Goal: Transaction & Acquisition: Book appointment/travel/reservation

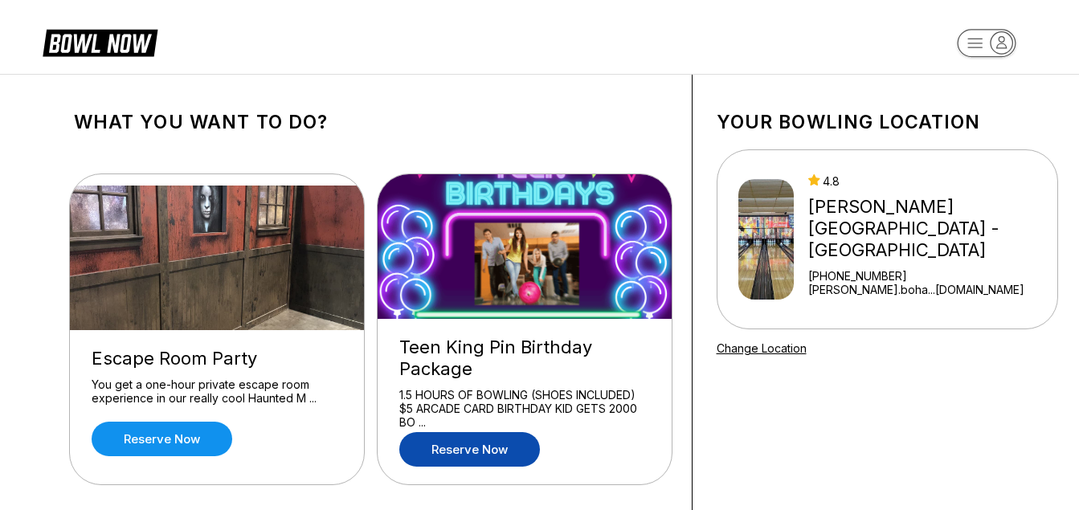
click at [492, 444] on link "Reserve now" at bounding box center [469, 449] width 141 height 35
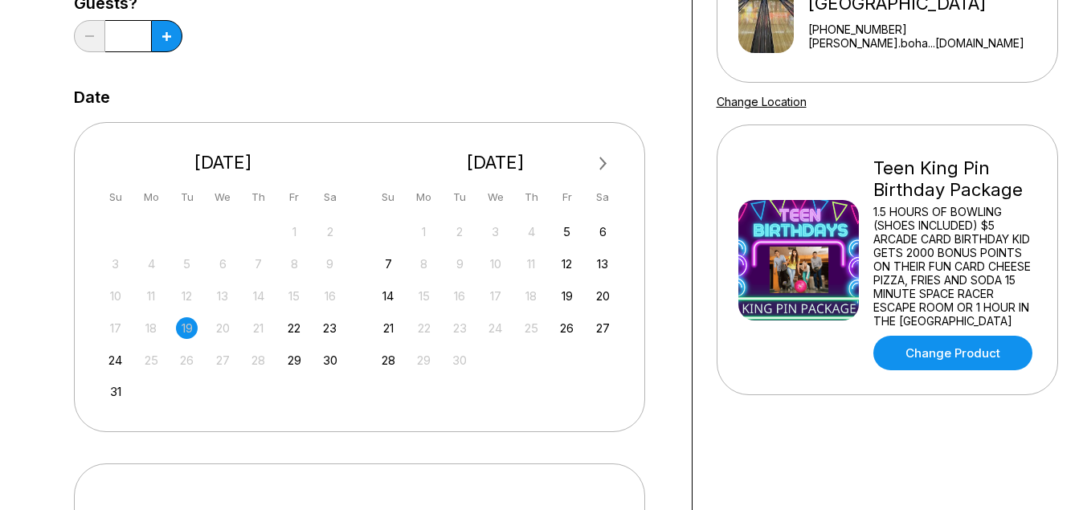
scroll to position [256, 0]
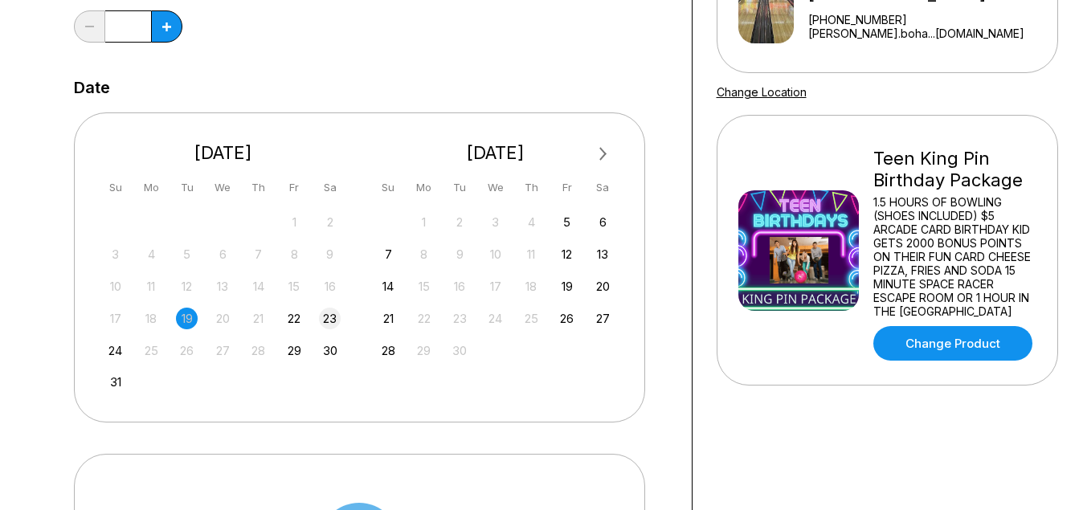
click at [333, 321] on div "23" at bounding box center [330, 319] width 22 height 22
click at [602, 150] on span "Next Month" at bounding box center [602, 154] width 0 height 18
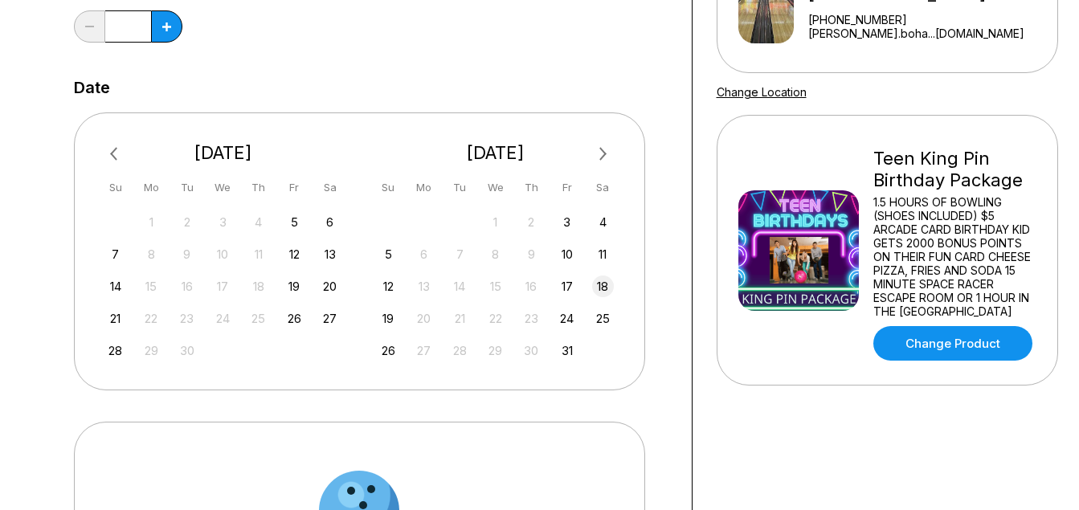
click at [605, 284] on div "18" at bounding box center [603, 287] width 22 height 22
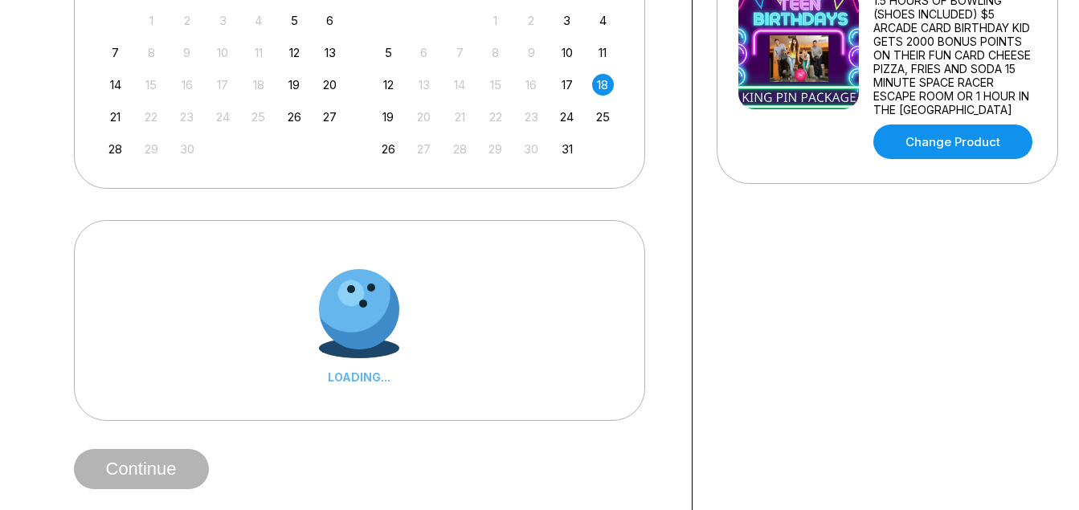
scroll to position [453, 0]
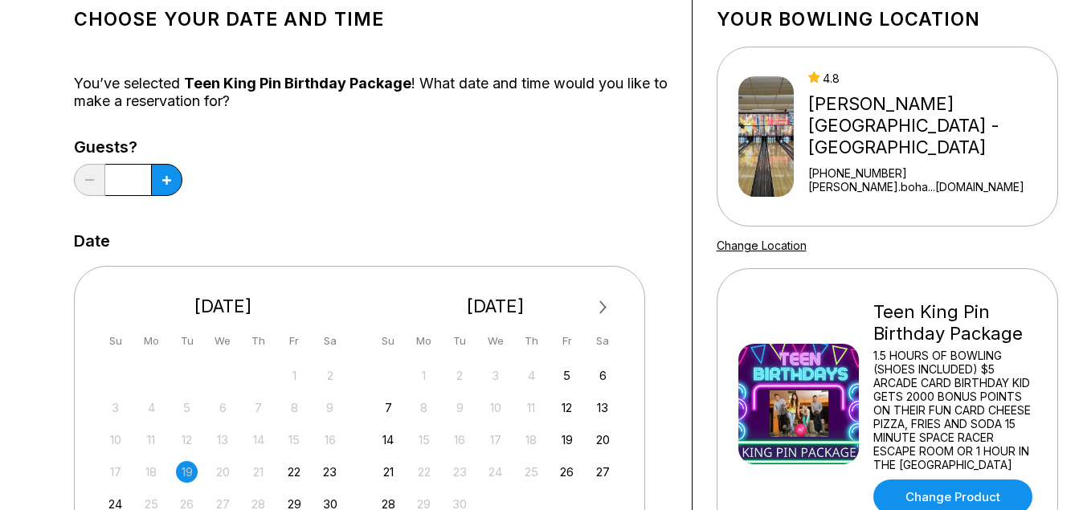
scroll to position [93, 0]
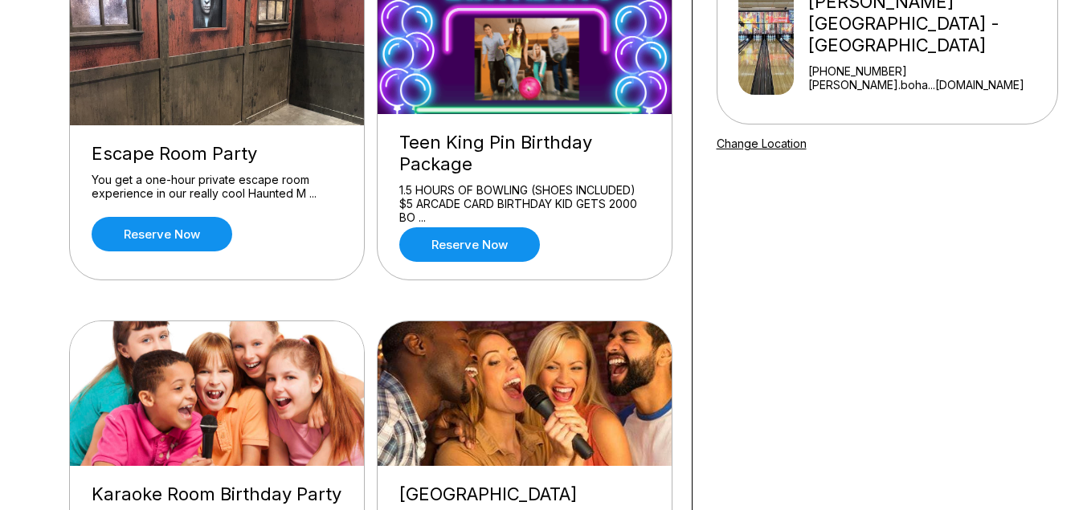
scroll to position [171, 0]
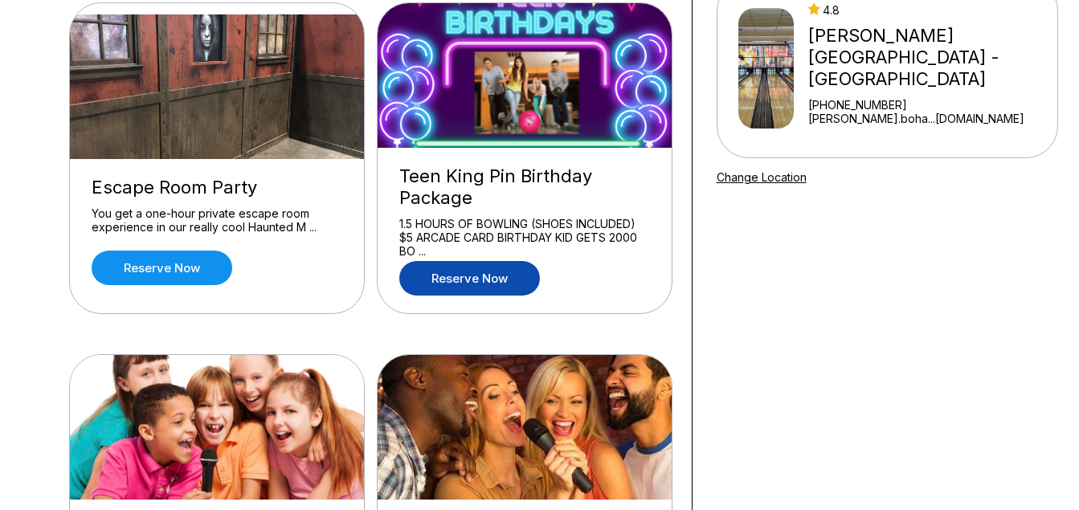
click at [486, 275] on link "Reserve now" at bounding box center [469, 278] width 141 height 35
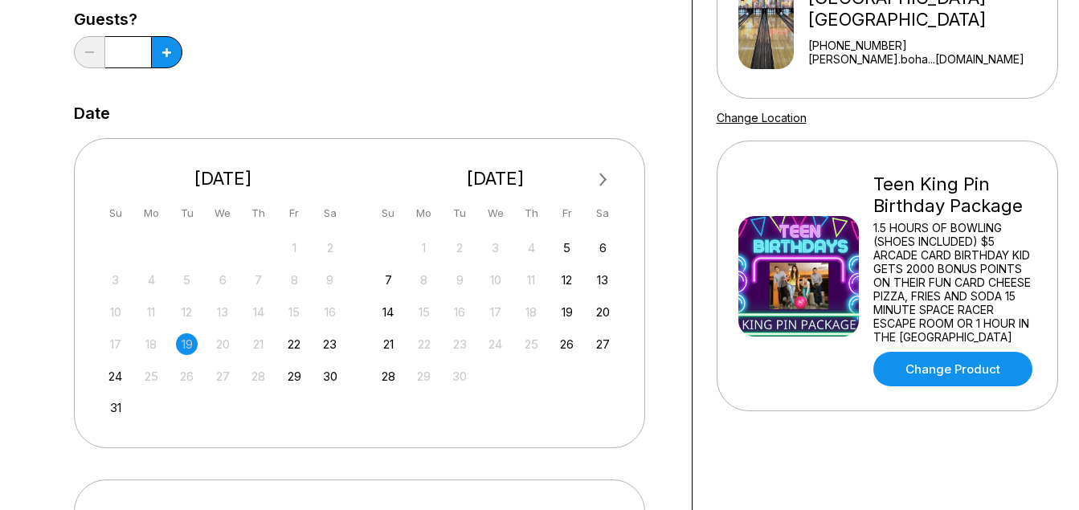
scroll to position [331, 0]
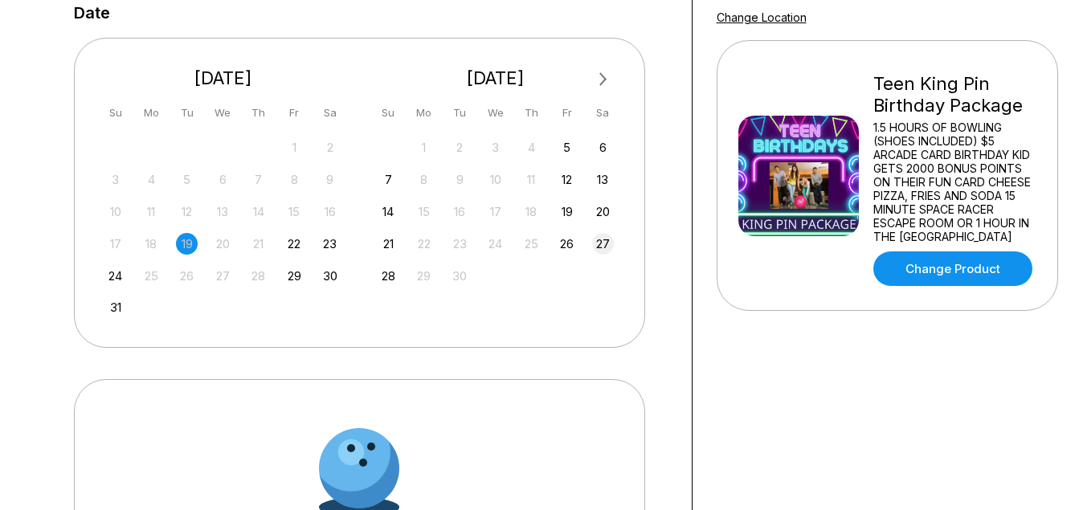
click at [602, 243] on div "27" at bounding box center [603, 244] width 22 height 22
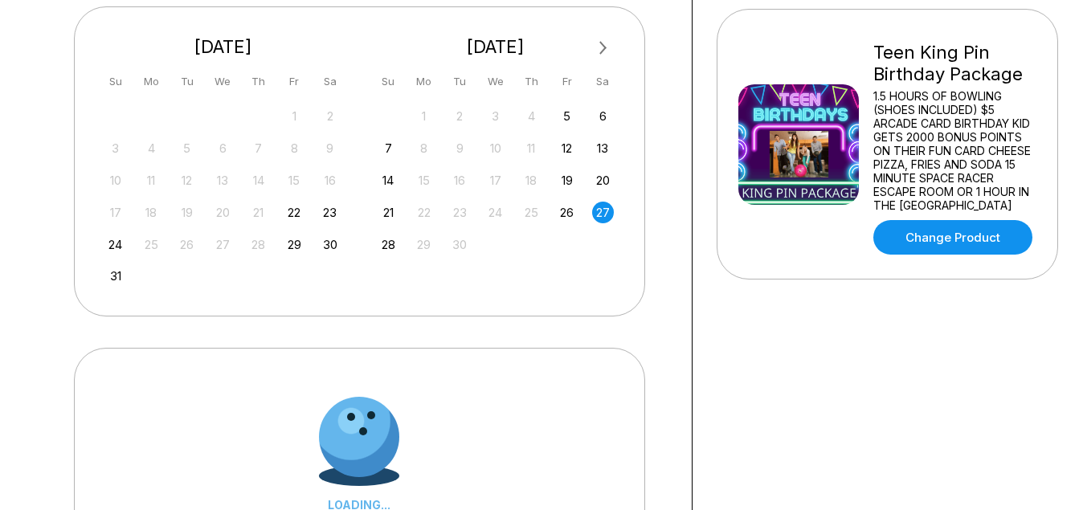
scroll to position [360, 0]
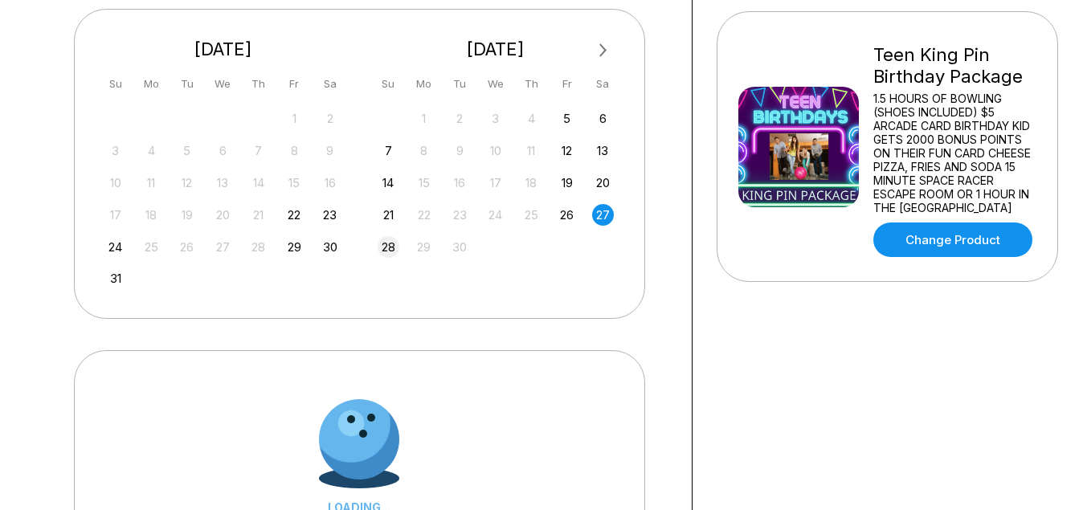
click at [393, 246] on div "28" at bounding box center [389, 247] width 22 height 22
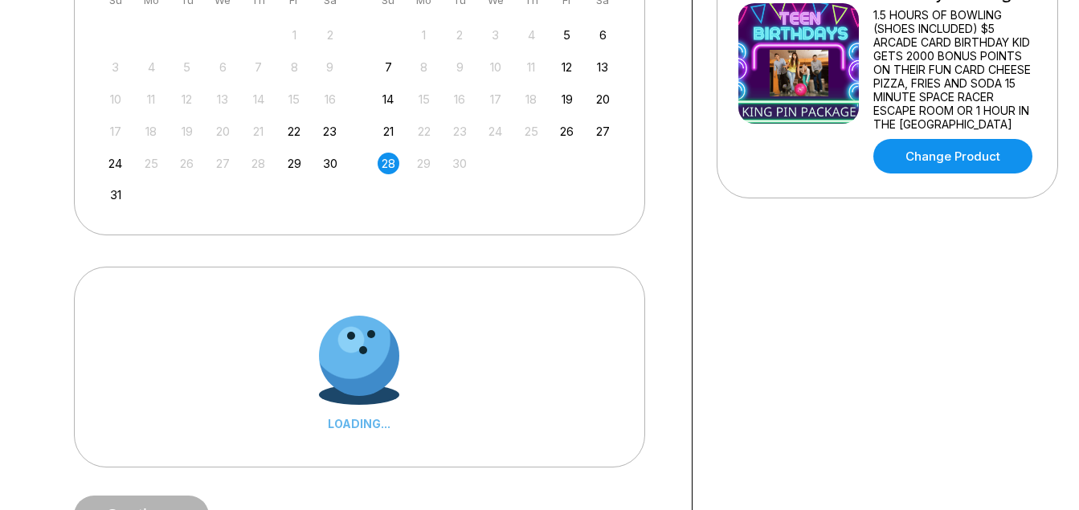
scroll to position [446, 0]
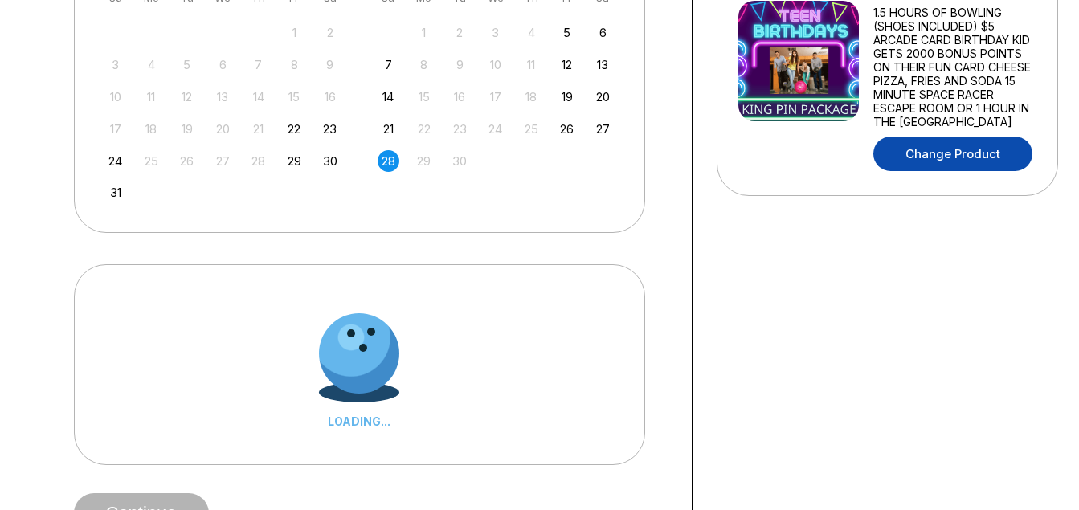
click at [954, 150] on link "Change Product" at bounding box center [952, 154] width 159 height 35
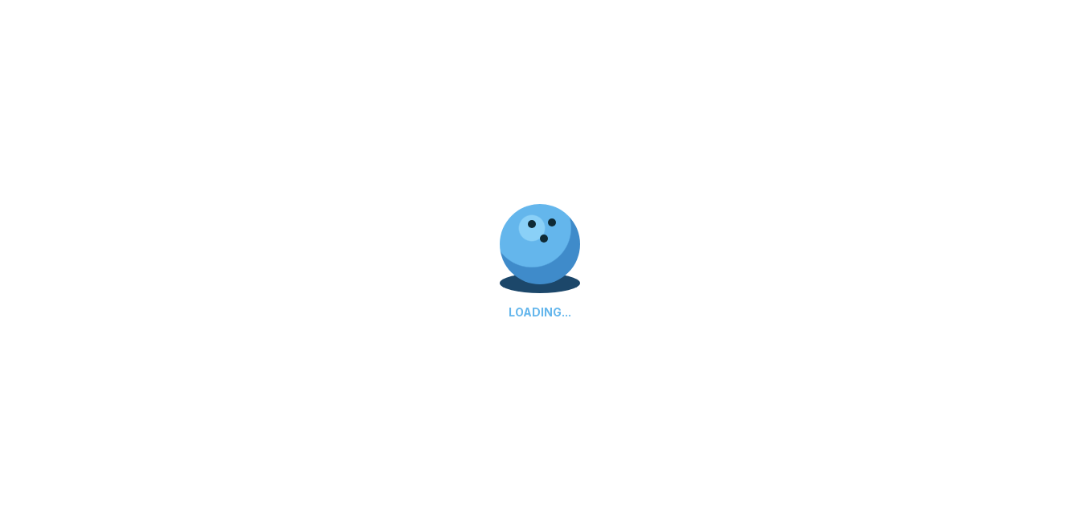
scroll to position [0, 0]
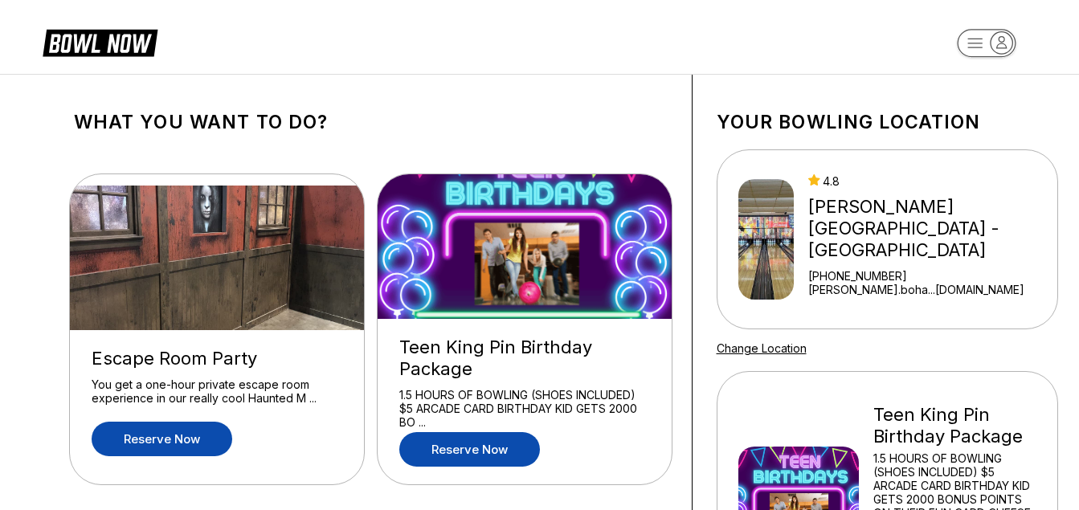
click at [179, 434] on link "Reserve now" at bounding box center [162, 439] width 141 height 35
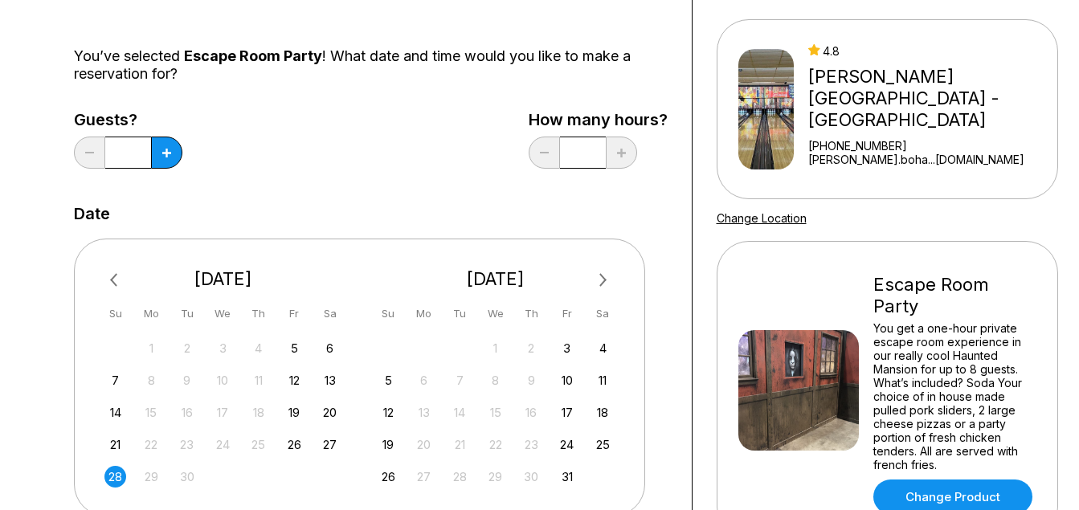
scroll to position [137, 0]
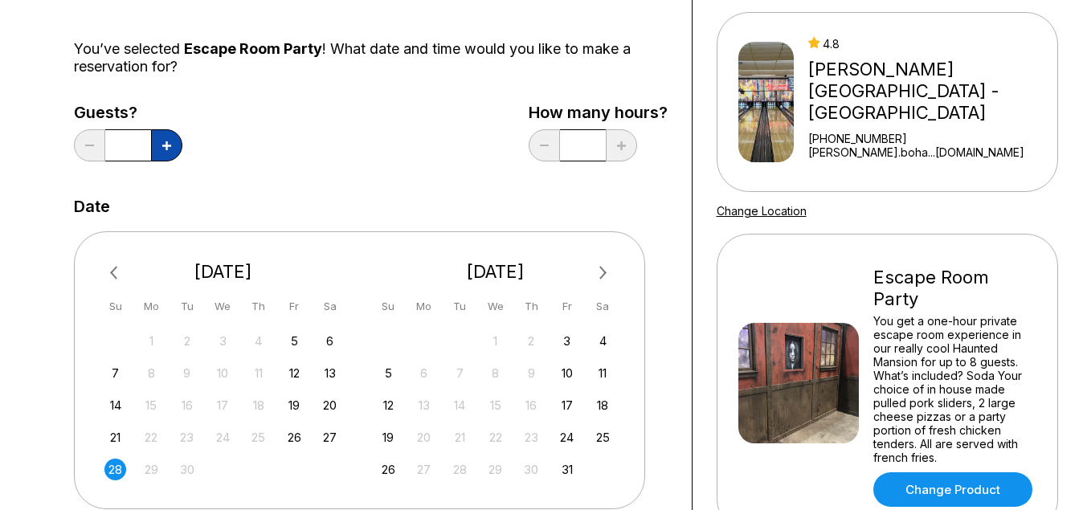
click at [168, 149] on icon at bounding box center [166, 145] width 9 height 9
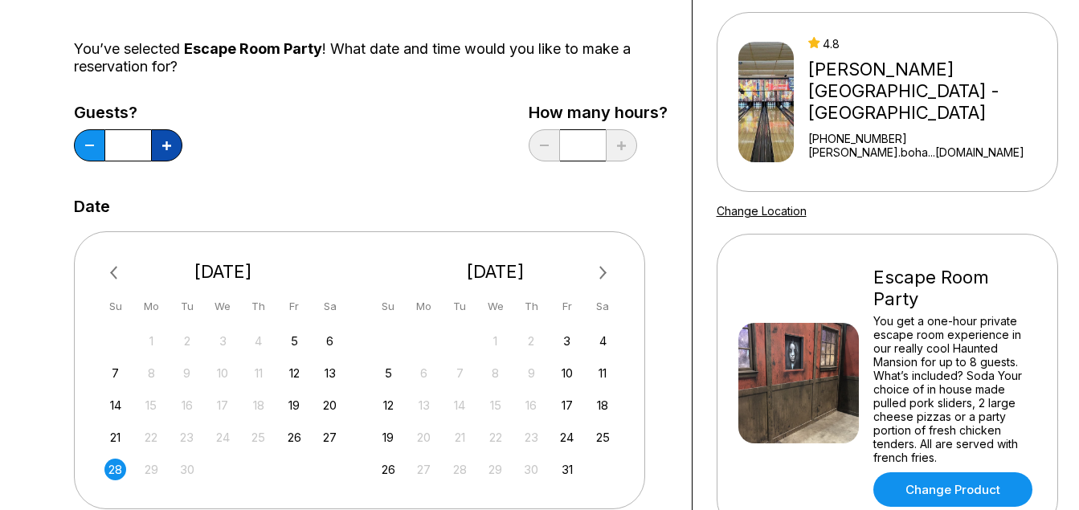
click at [168, 149] on icon at bounding box center [166, 145] width 9 height 9
type input "*"
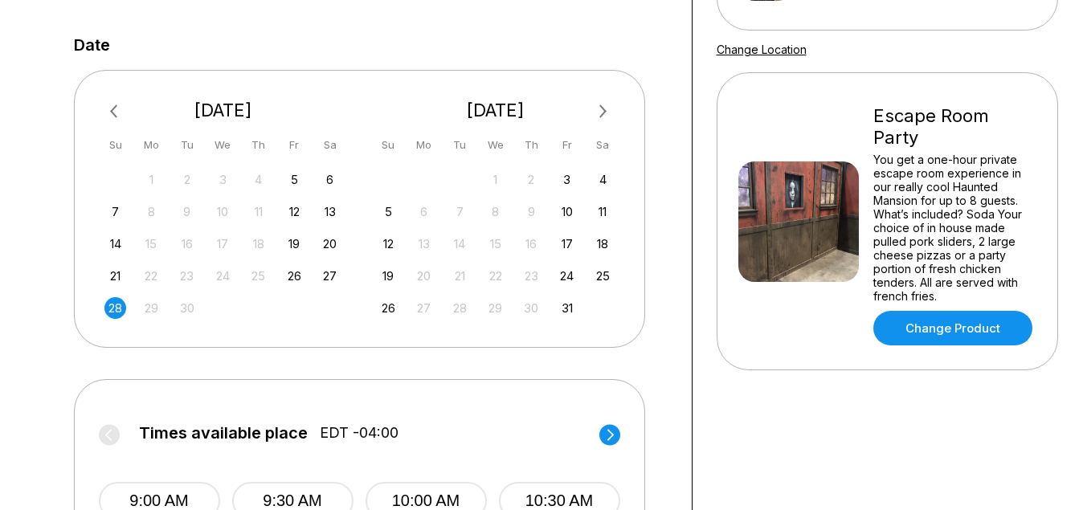
scroll to position [356, 0]
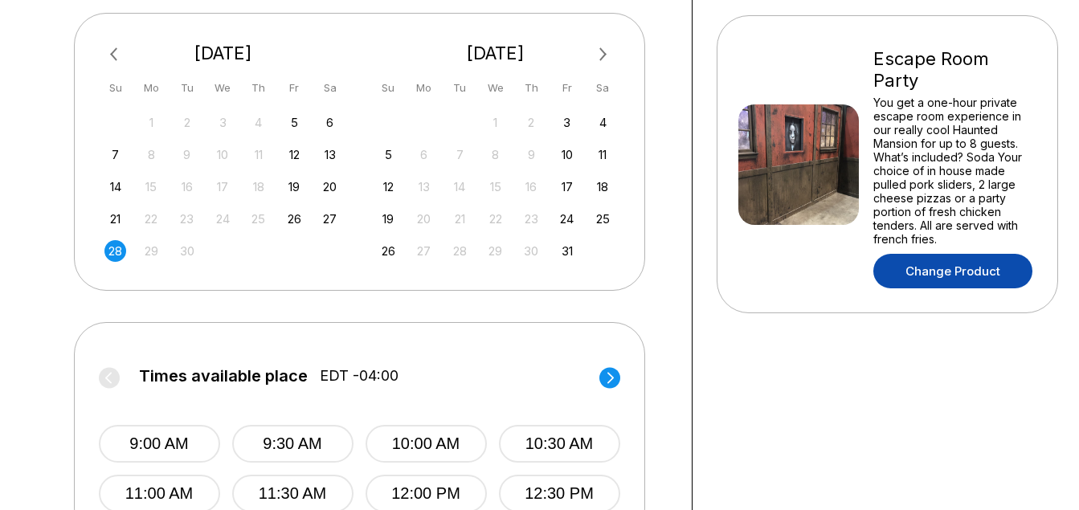
click at [962, 275] on link "Change Product" at bounding box center [952, 271] width 159 height 35
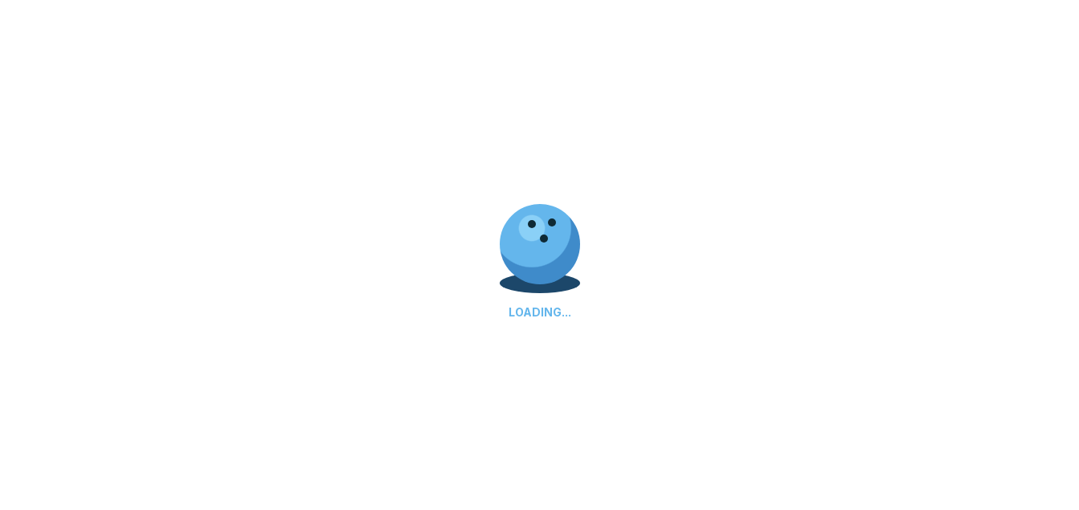
scroll to position [0, 0]
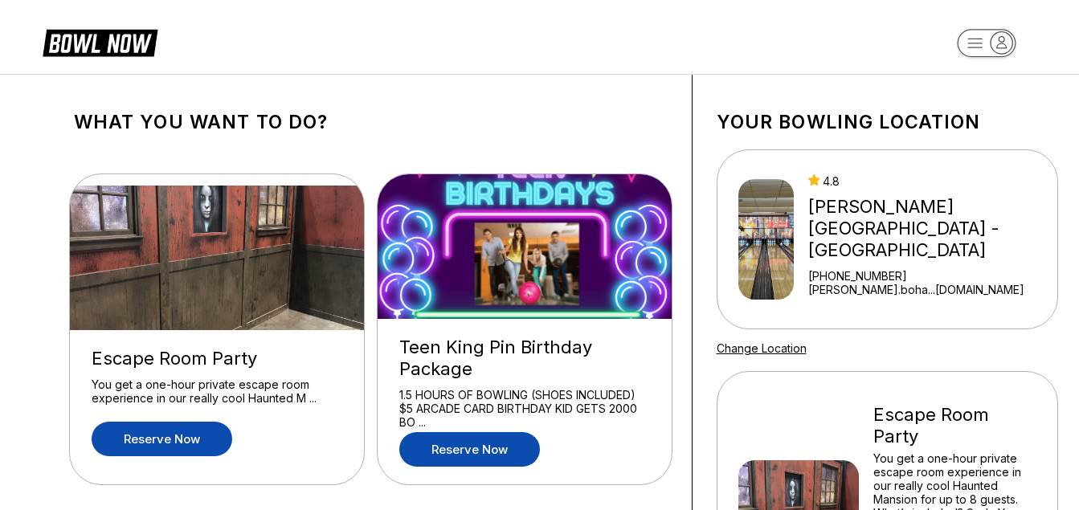
click at [498, 443] on link "Reserve now" at bounding box center [469, 449] width 141 height 35
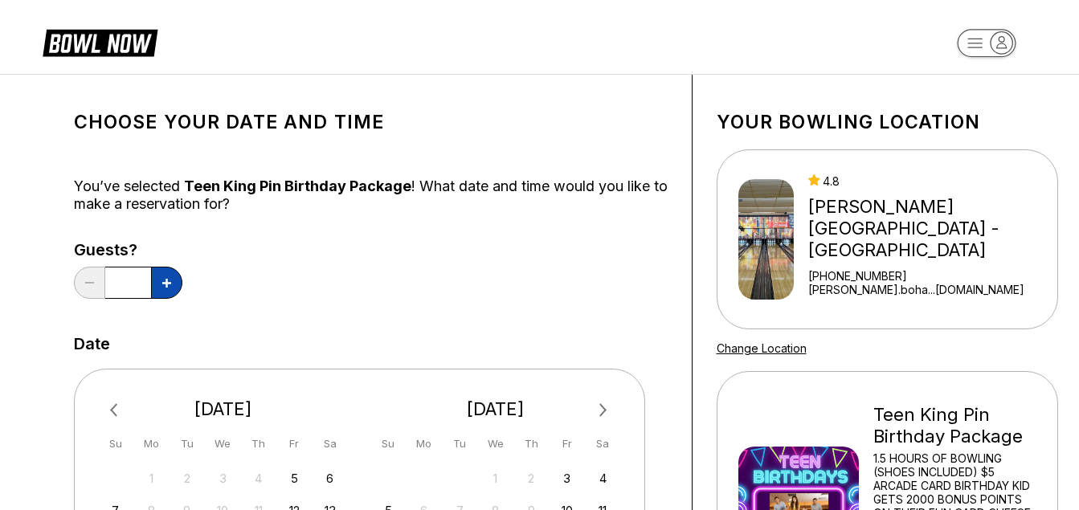
click at [168, 283] on icon at bounding box center [166, 283] width 9 height 9
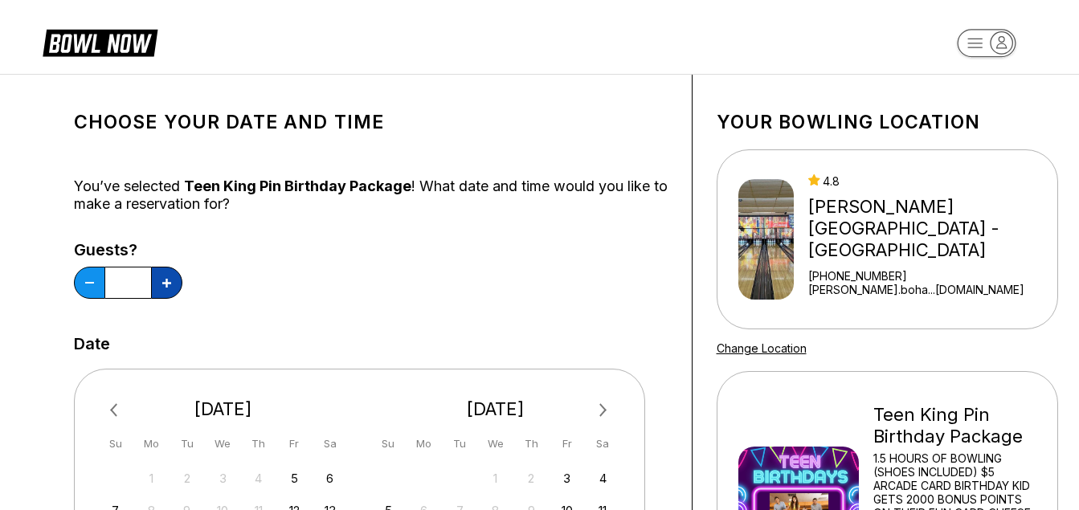
click at [168, 283] on icon at bounding box center [166, 283] width 9 height 9
type input "**"
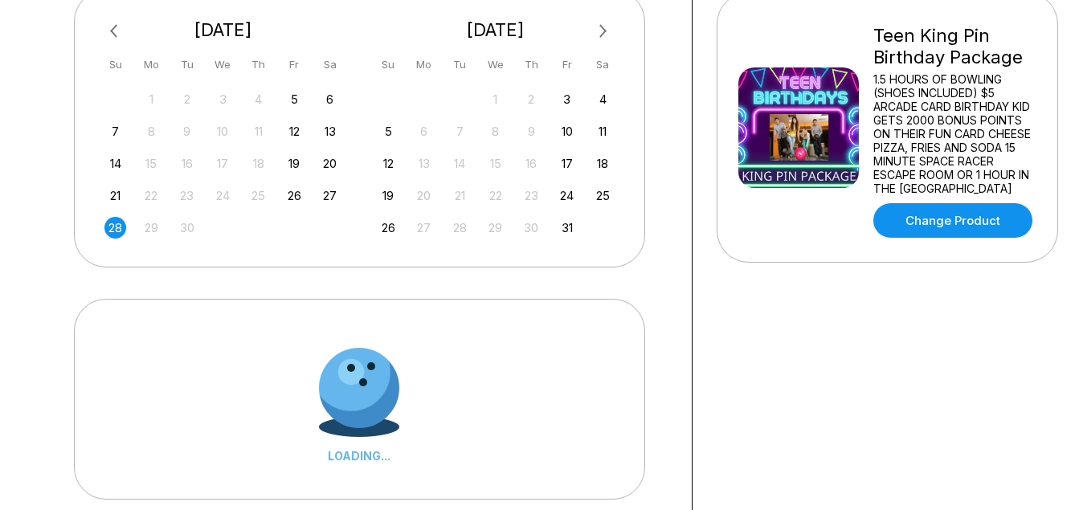
scroll to position [377, 0]
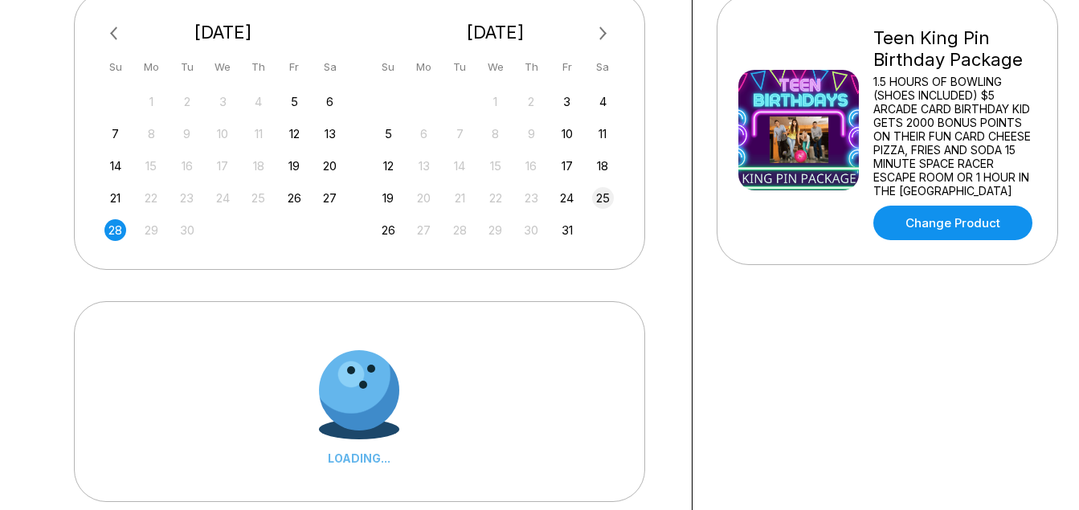
click at [607, 198] on div "25" at bounding box center [603, 198] width 22 height 22
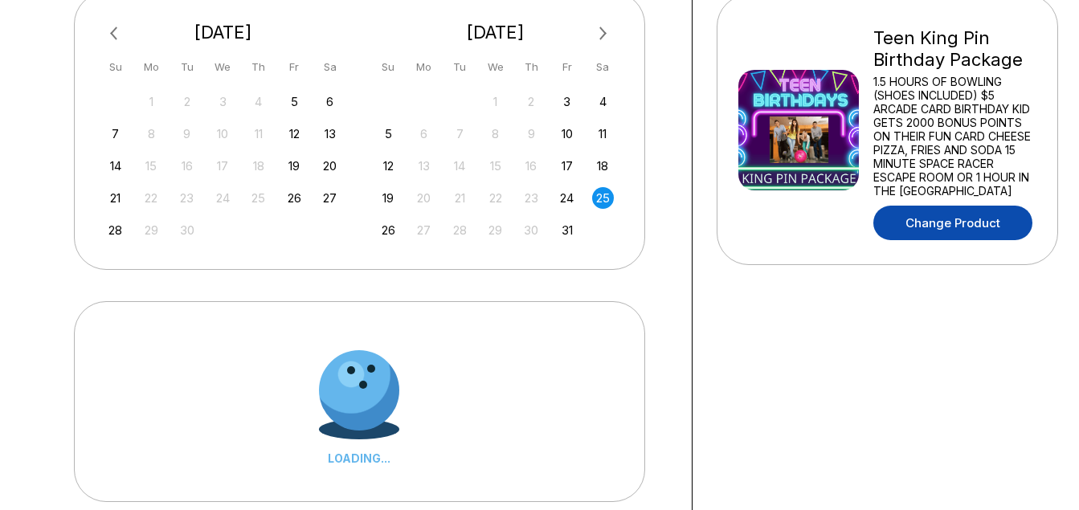
click at [959, 207] on link "Change Product" at bounding box center [952, 223] width 159 height 35
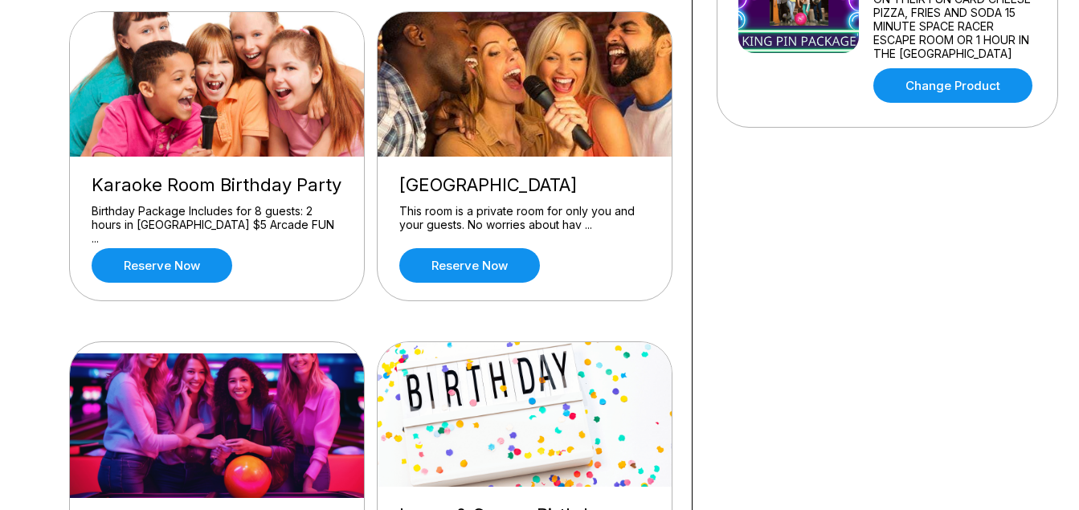
scroll to position [537, 0]
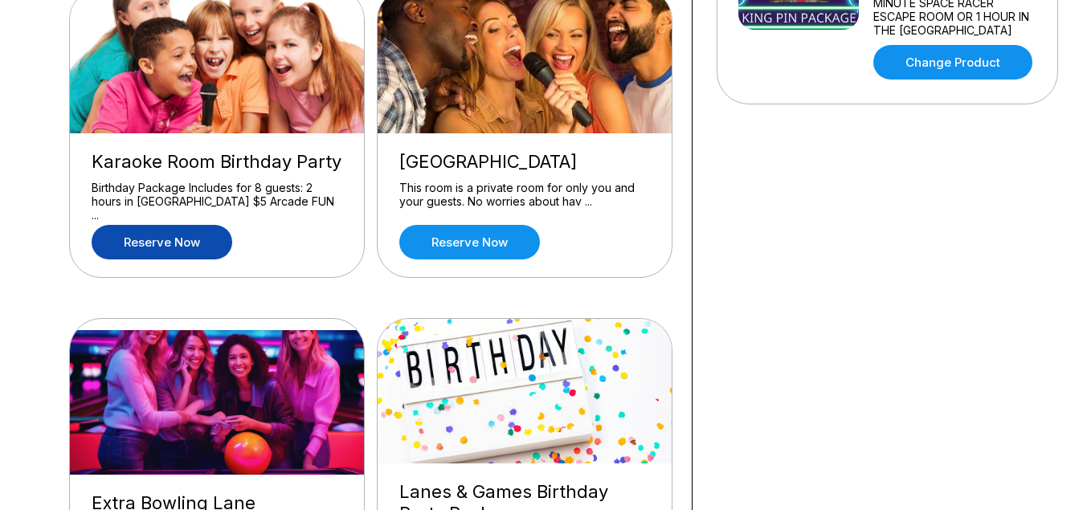
click at [157, 243] on link "Reserve now" at bounding box center [162, 242] width 141 height 35
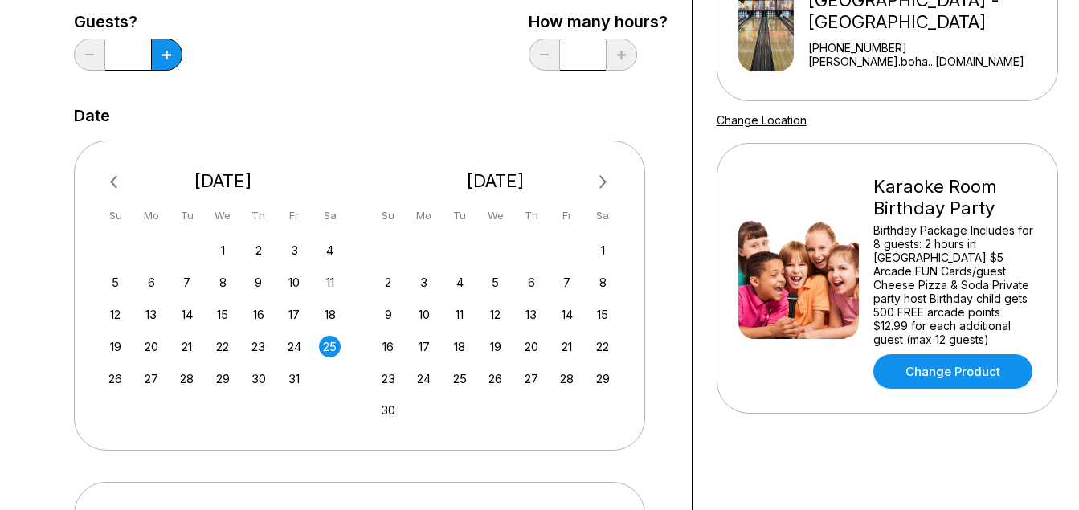
scroll to position [263, 0]
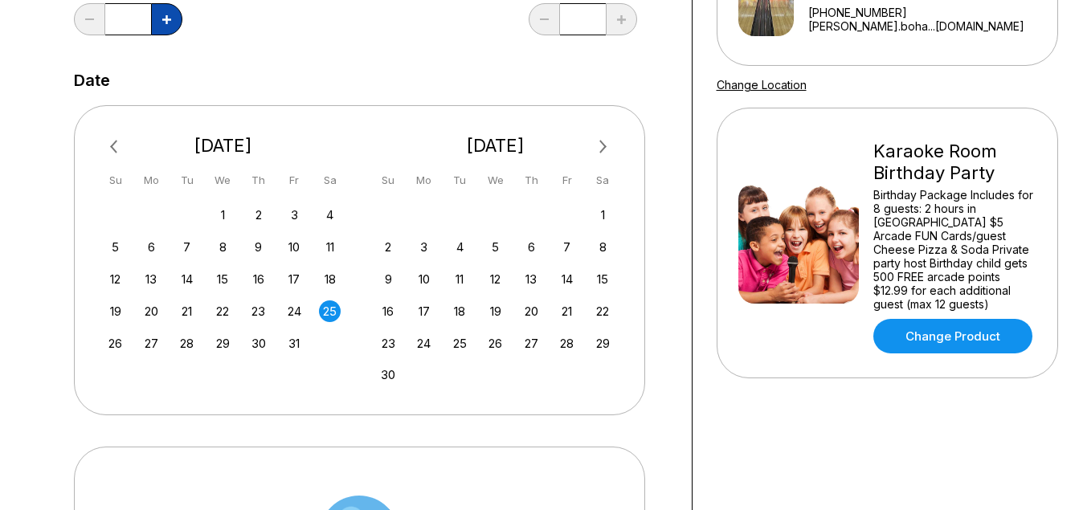
click at [169, 19] on icon at bounding box center [166, 19] width 9 height 9
type input "**"
click at [565, 345] on div "28" at bounding box center [567, 344] width 22 height 22
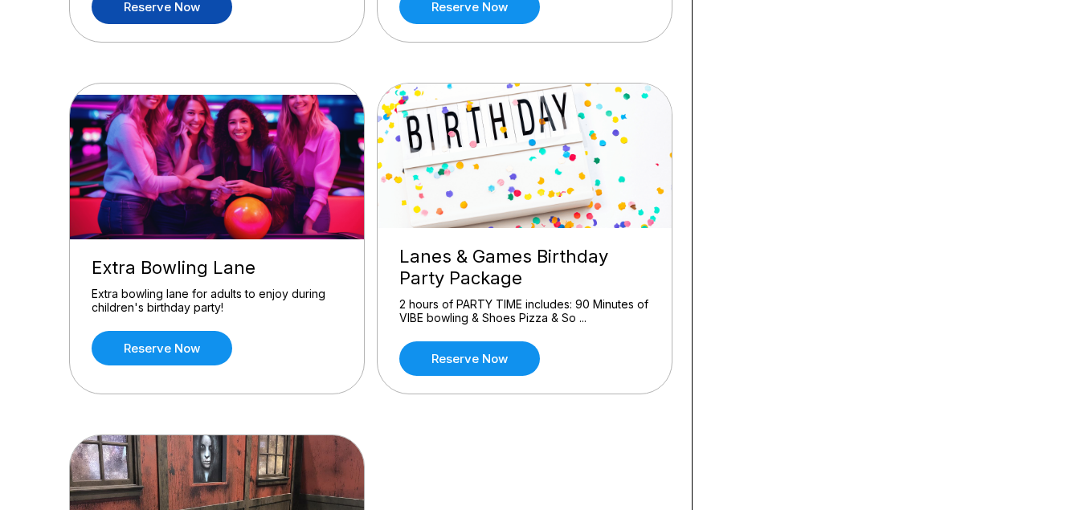
scroll to position [790, 0]
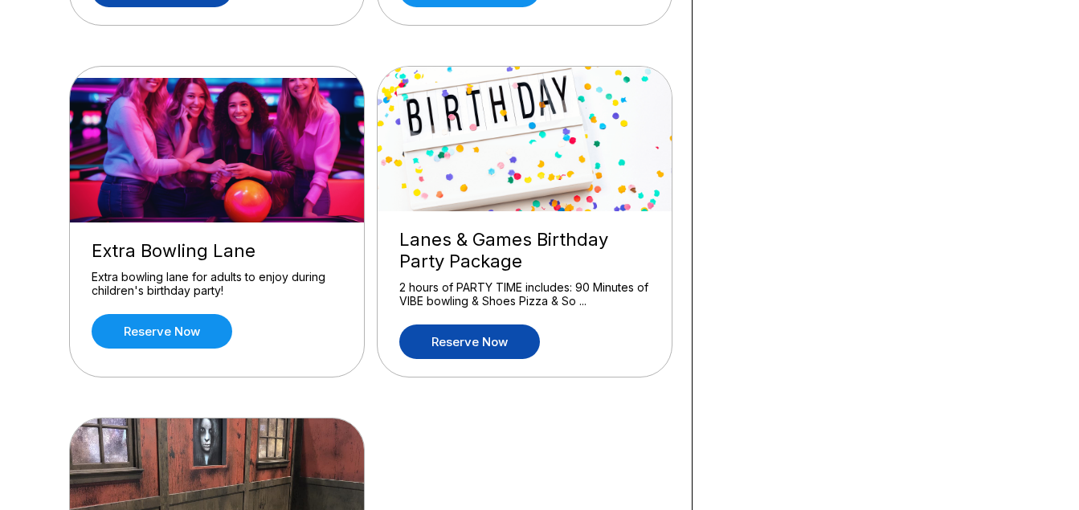
click at [442, 336] on link "Reserve now" at bounding box center [469, 342] width 141 height 35
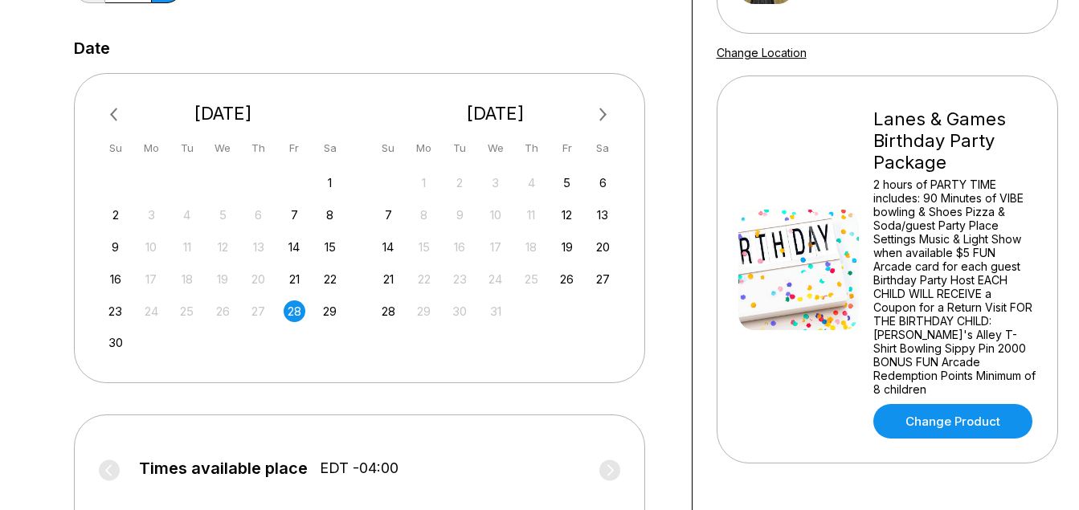
scroll to position [298, 0]
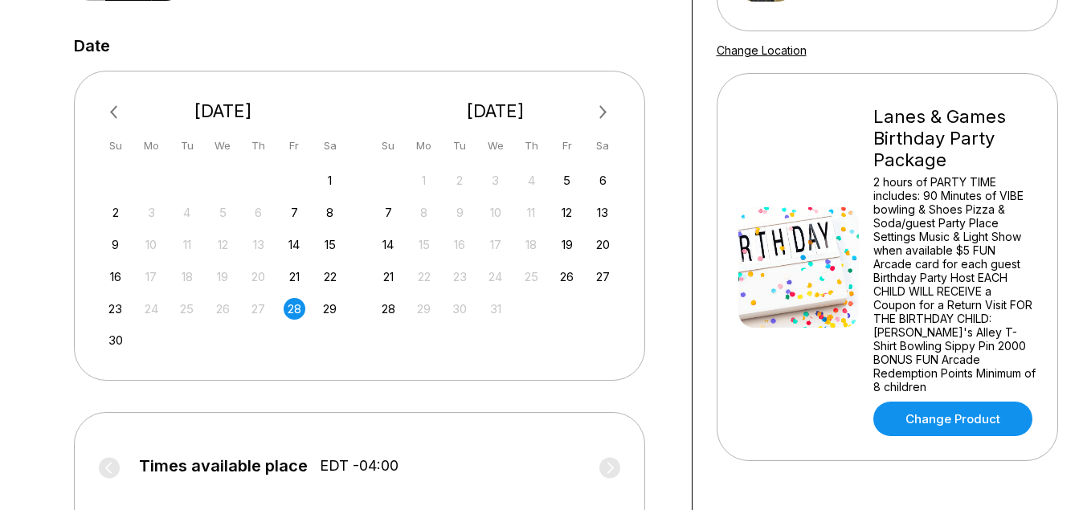
click at [117, 108] on span "Previous Month" at bounding box center [117, 112] width 0 height 18
click at [331, 244] on div "18" at bounding box center [330, 245] width 22 height 22
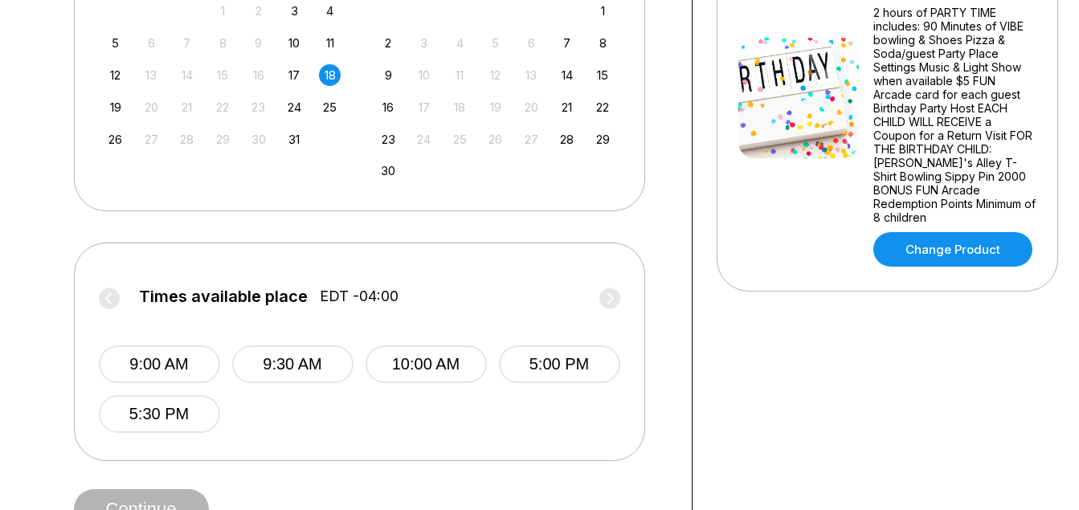
scroll to position [36, 0]
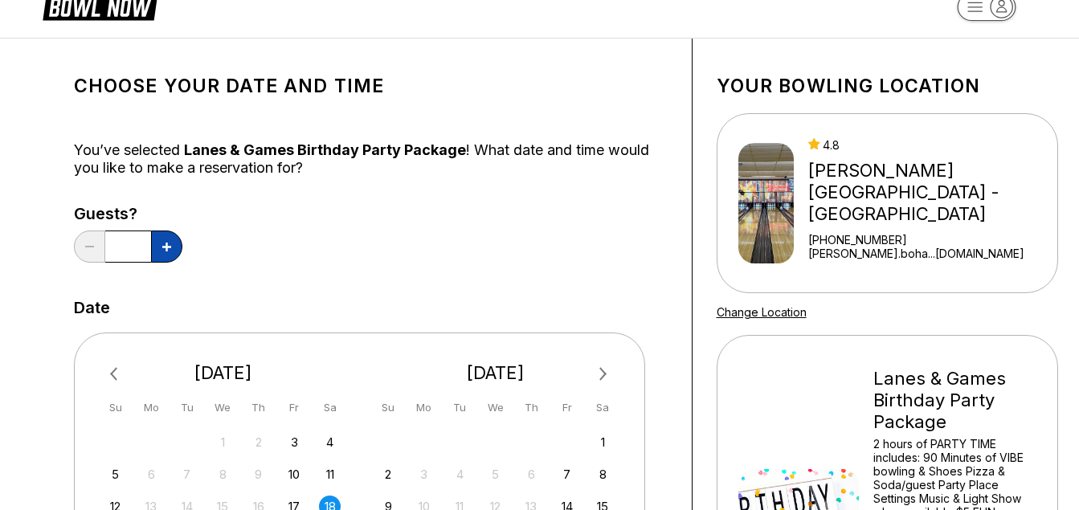
click at [168, 253] on button at bounding box center [166, 247] width 31 height 32
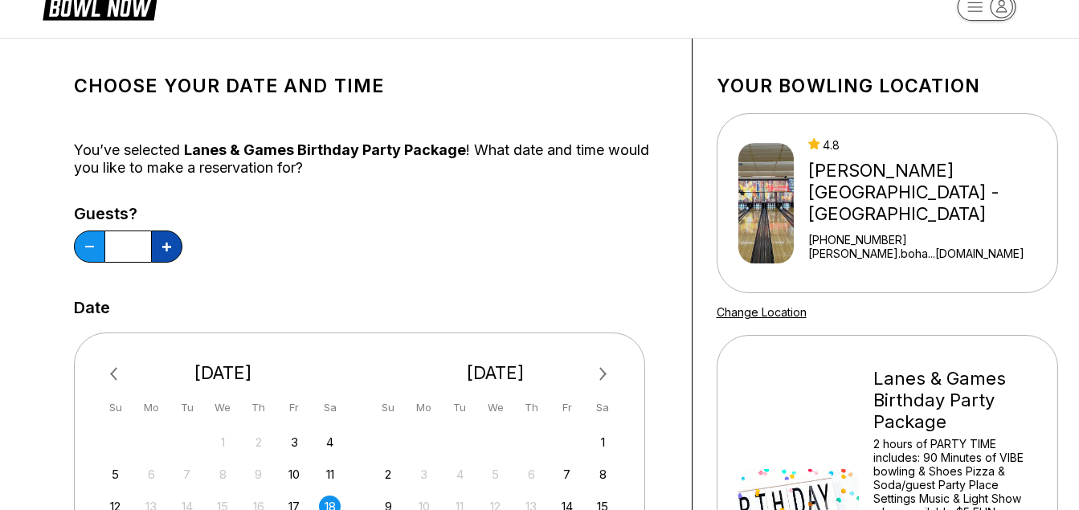
click at [168, 253] on button at bounding box center [166, 247] width 31 height 32
type input "**"
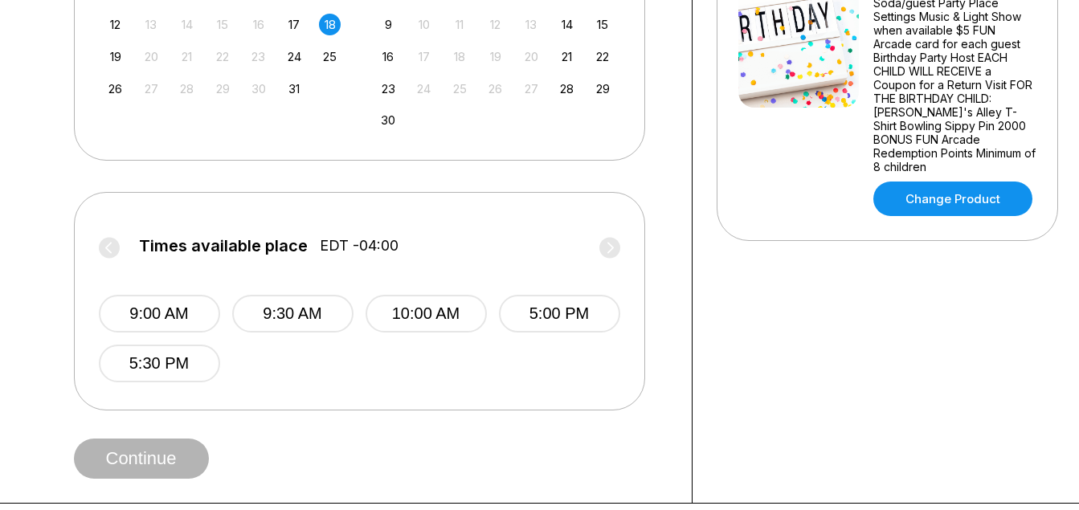
scroll to position [618, 0]
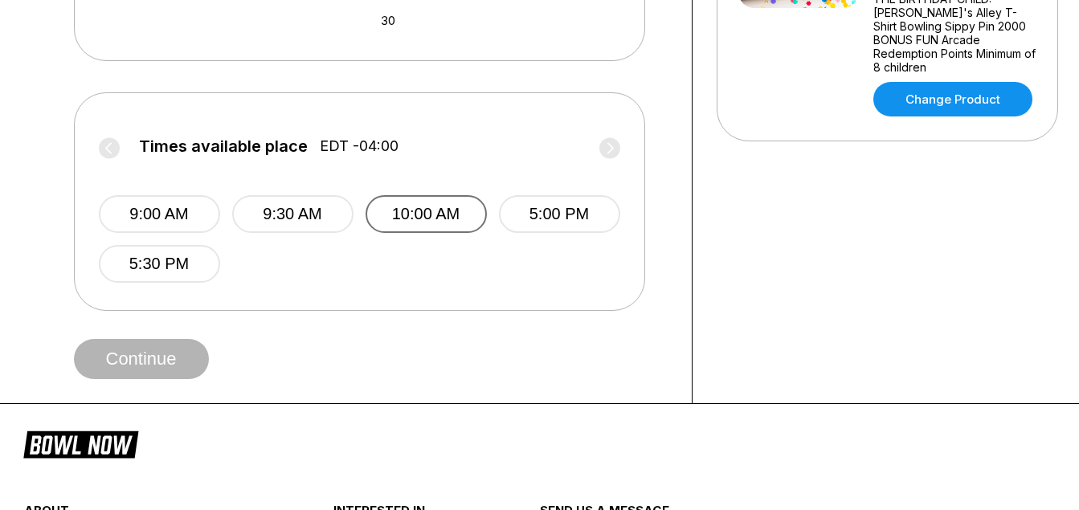
click at [418, 220] on button "10:00 AM" at bounding box center [425, 214] width 121 height 38
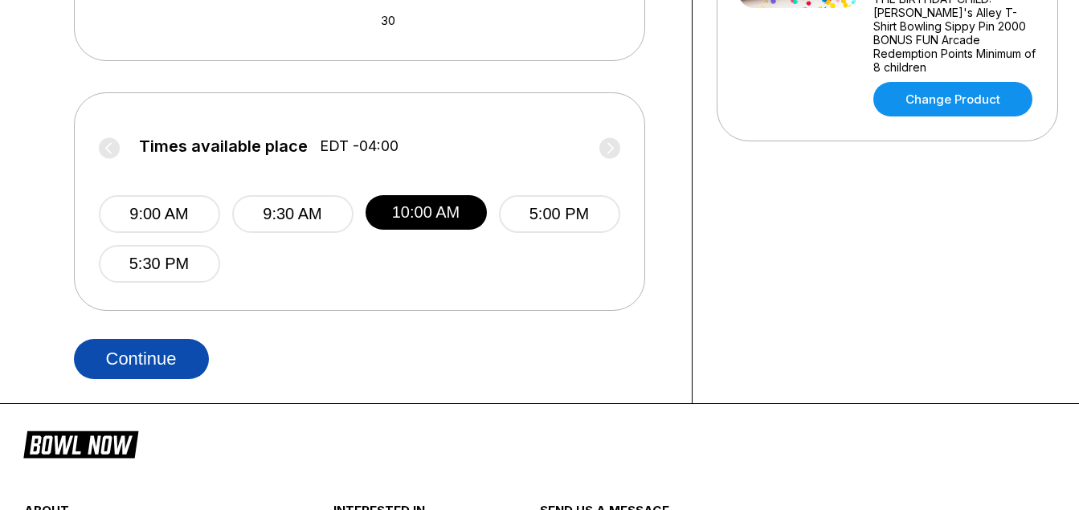
click at [151, 347] on button "Continue" at bounding box center [141, 359] width 135 height 40
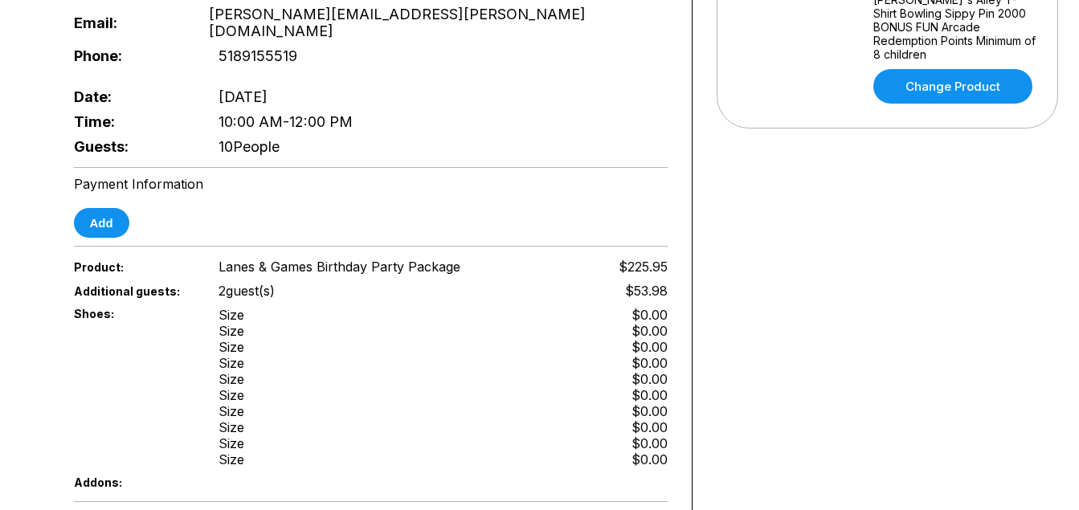
scroll to position [722, 0]
